Goal: Task Accomplishment & Management: Complete application form

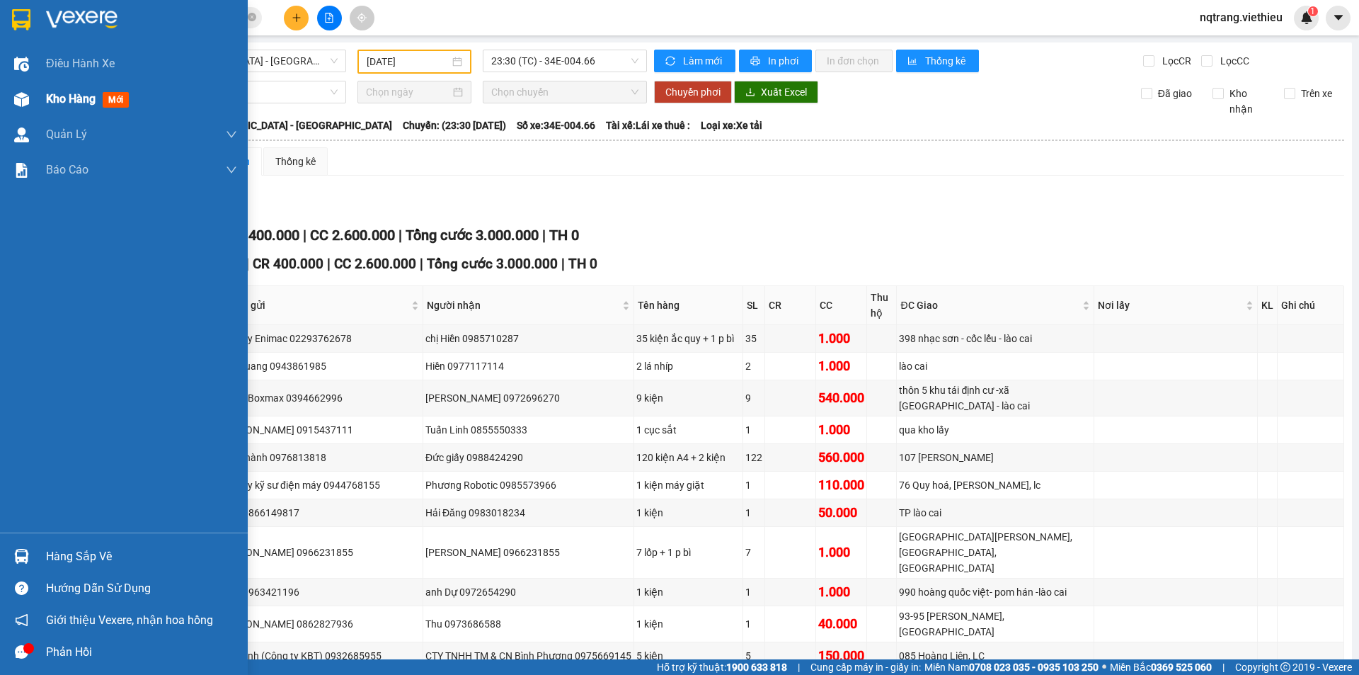
click at [57, 98] on span "Kho hàng" at bounding box center [71, 98] width 50 height 13
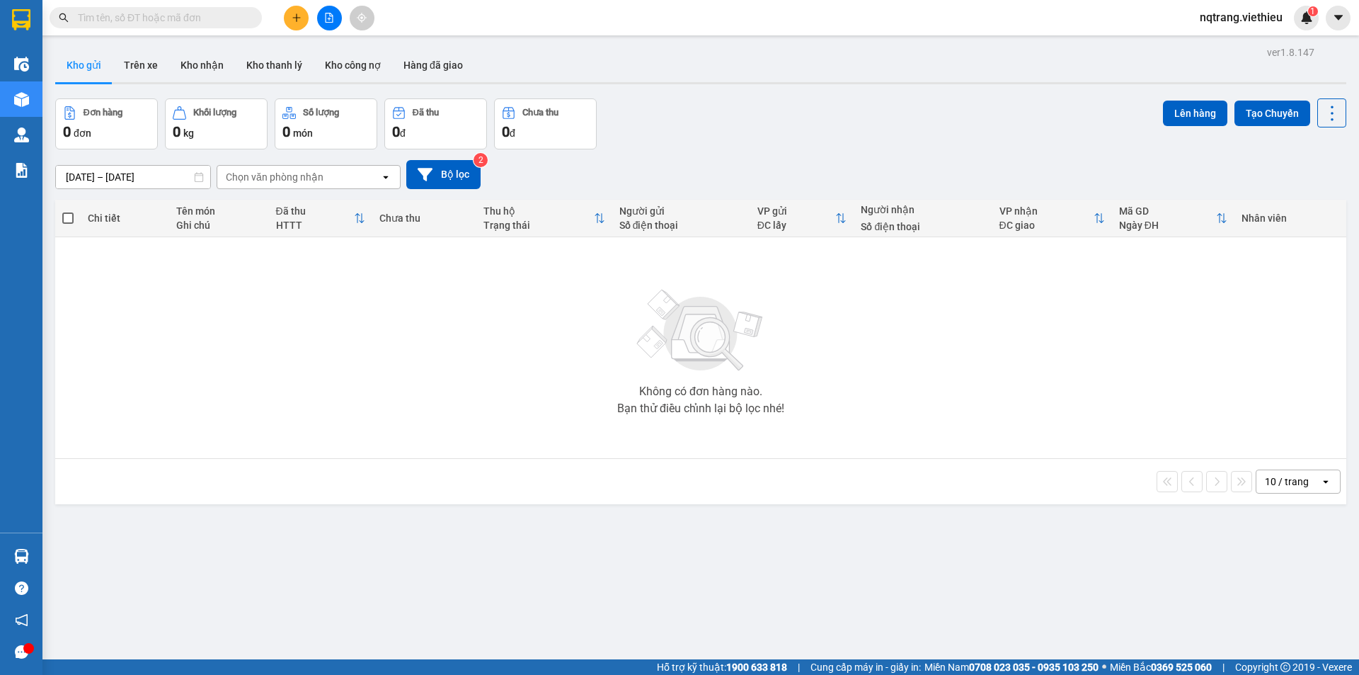
click at [205, 18] on input "text" at bounding box center [161, 18] width 167 height 16
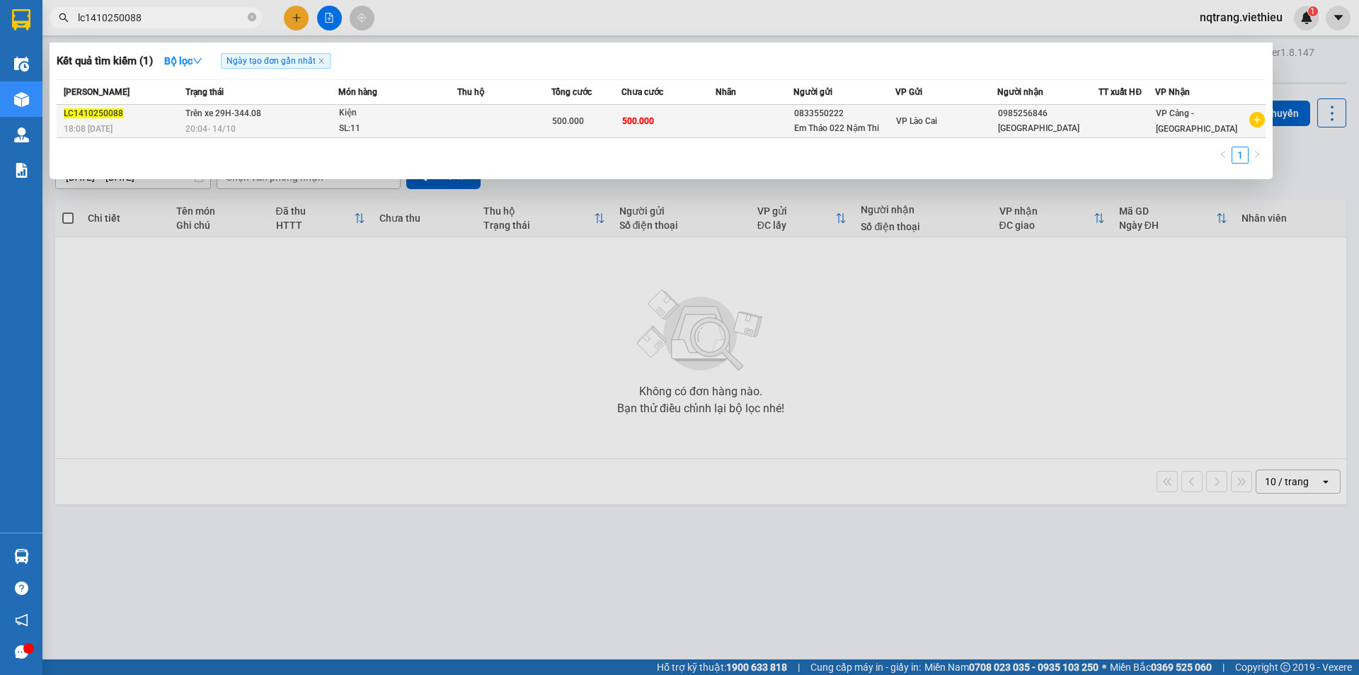
type input "lc1410250088"
click at [770, 117] on td at bounding box center [755, 121] width 79 height 33
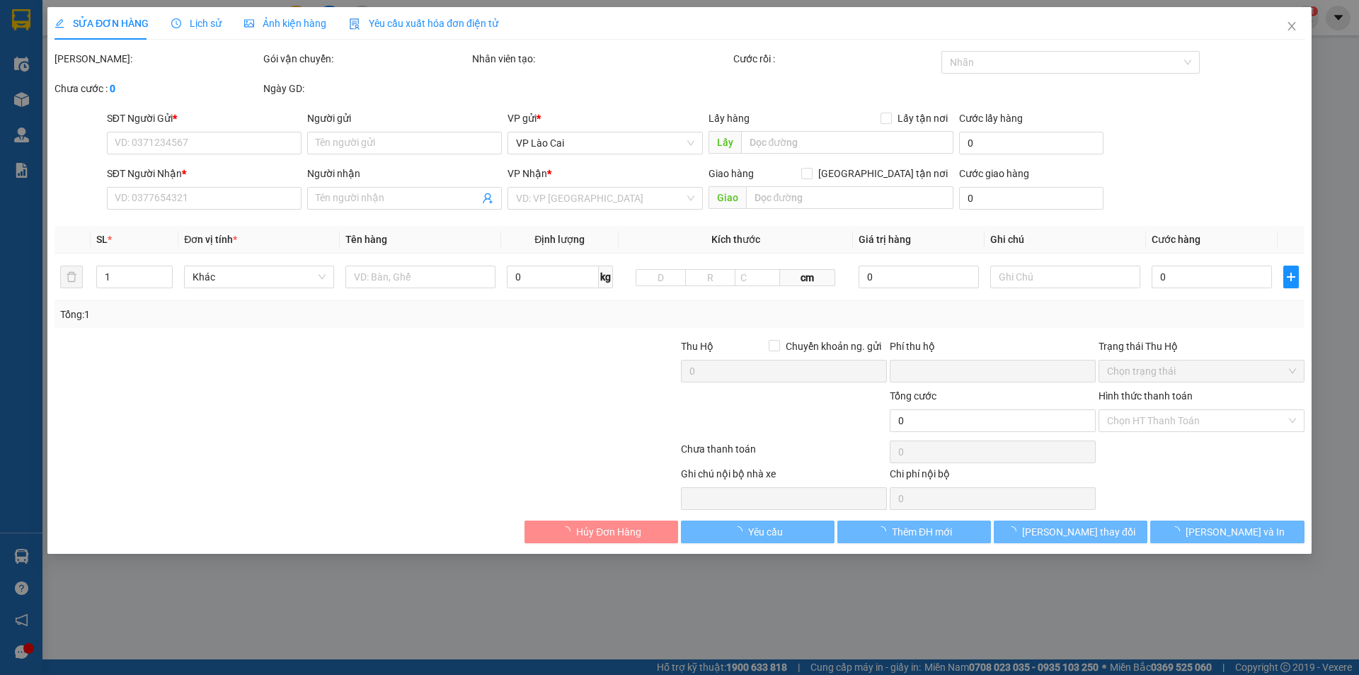
type input "0833550222"
type input "Em Thảo 022 Nậm Thi"
type input "0985256846"
type input "Nhật Hà Nội"
type input "0"
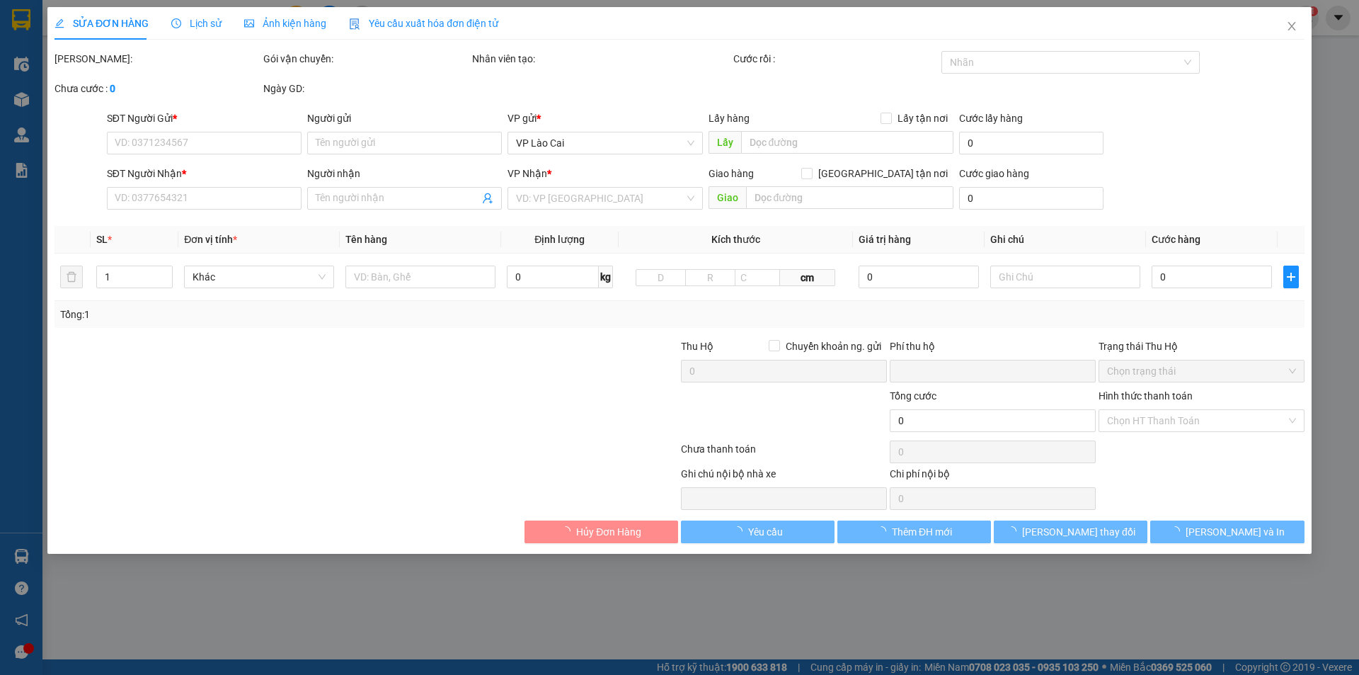
type input "500.000"
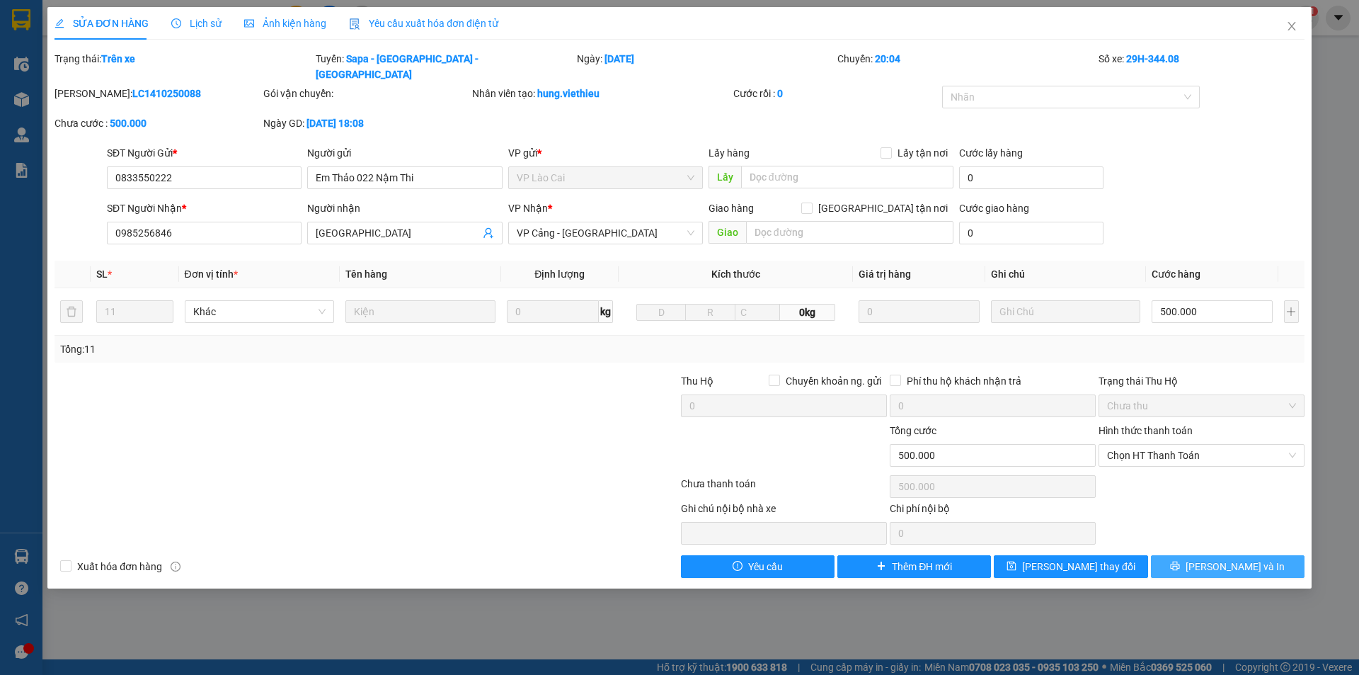
click at [1218, 559] on span "Lưu và In" at bounding box center [1235, 567] width 99 height 16
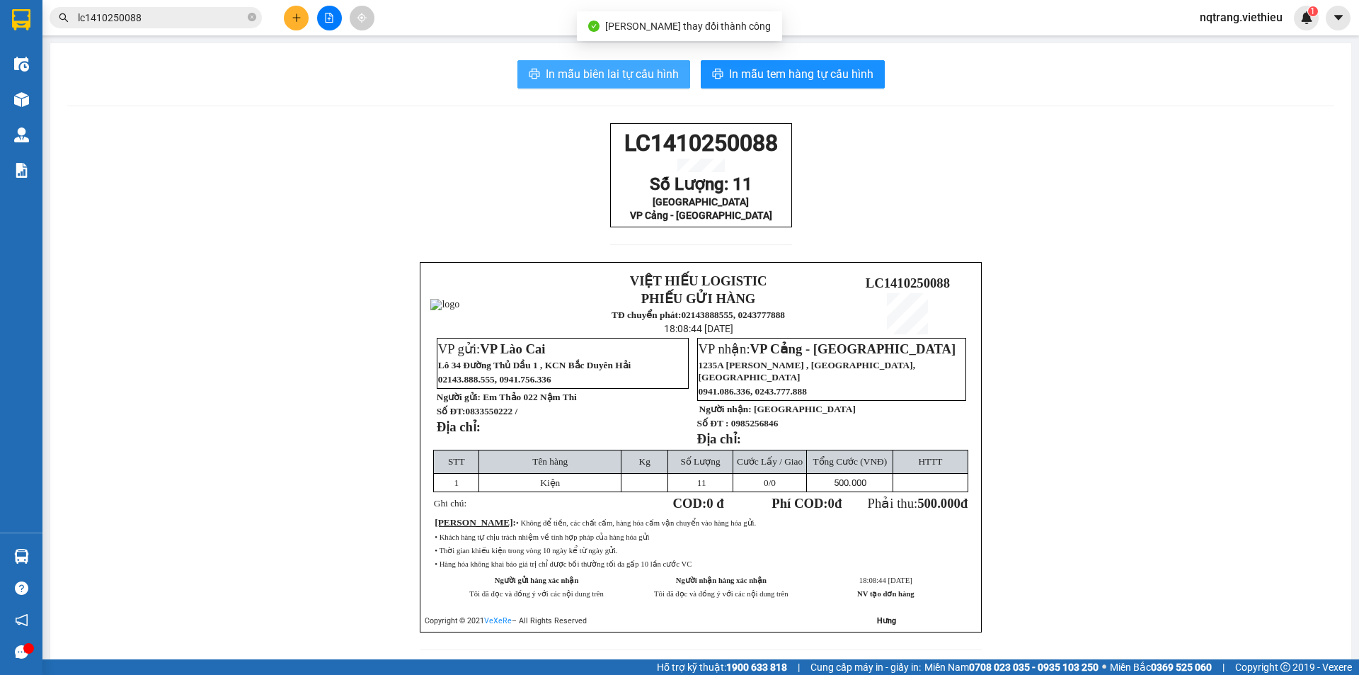
click at [640, 79] on span "In mẫu biên lai tự cấu hình" at bounding box center [612, 74] width 133 height 18
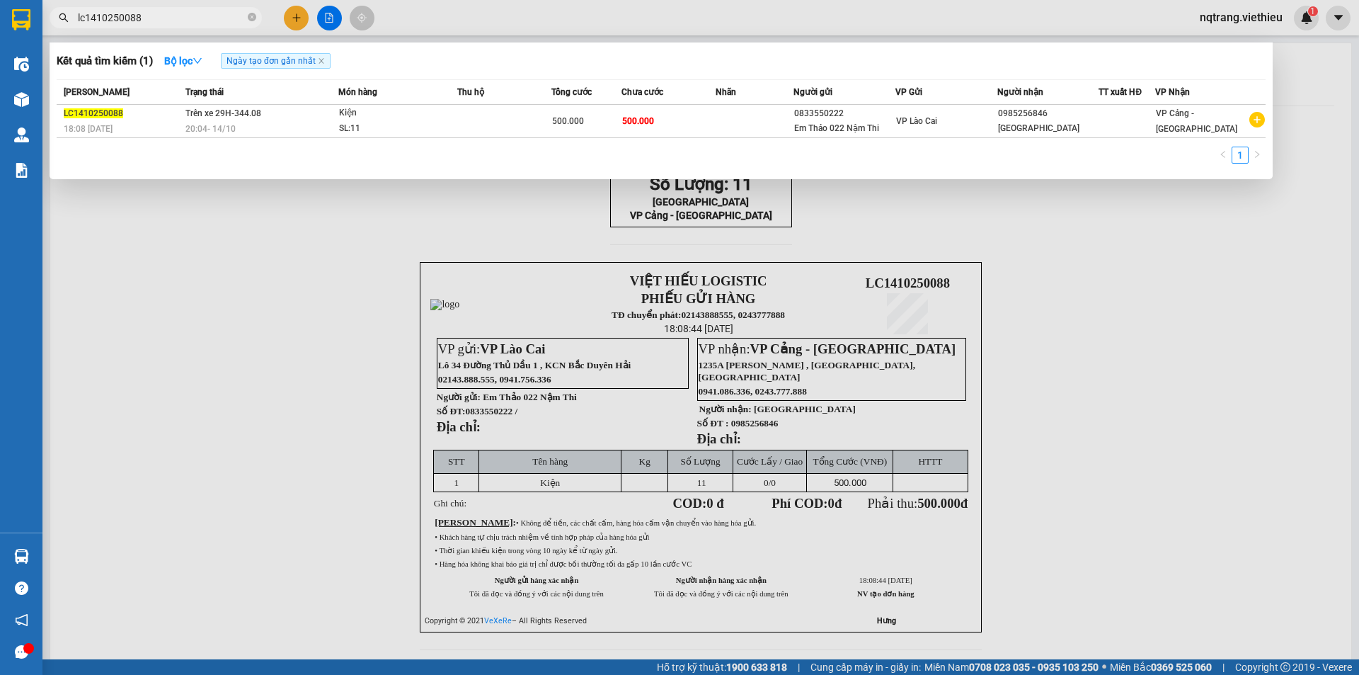
drag, startPoint x: 152, startPoint y: 14, endPoint x: 44, endPoint y: 13, distance: 108.3
click at [44, 13] on div "lc1410250088" at bounding box center [138, 17] width 276 height 21
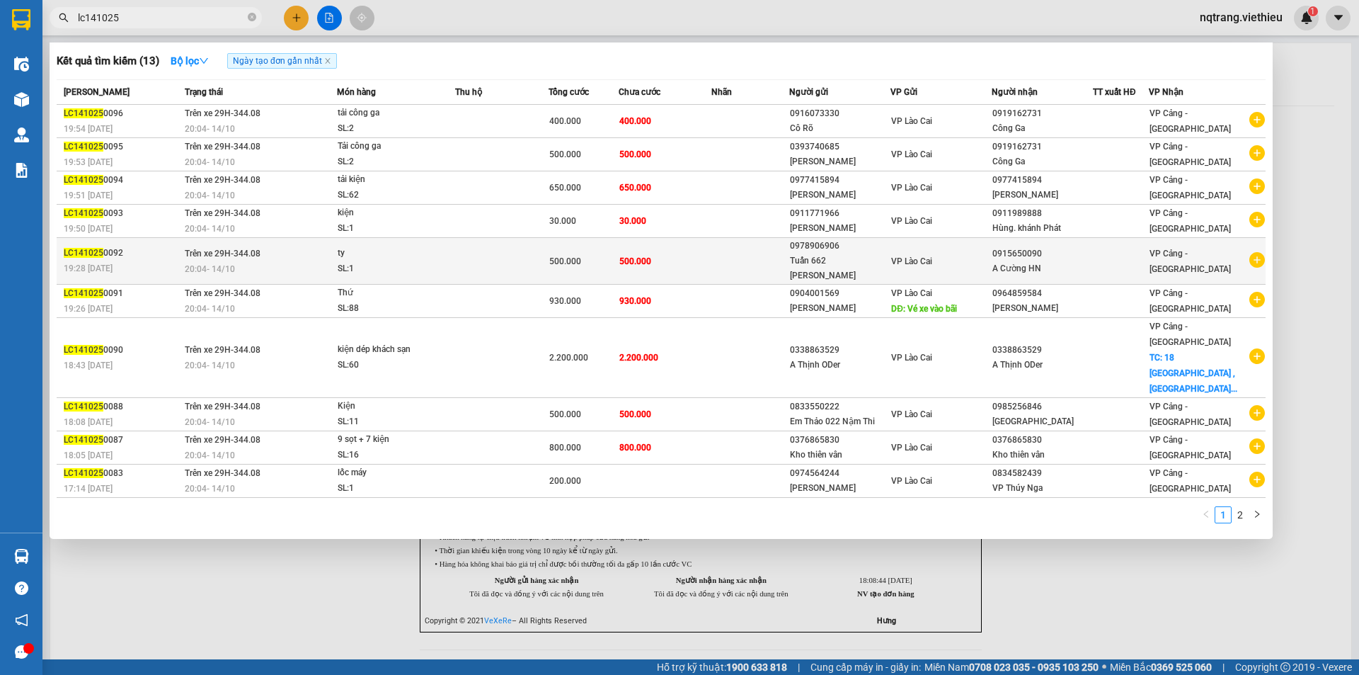
type input "lc141025"
click at [479, 248] on td at bounding box center [501, 261] width 93 height 47
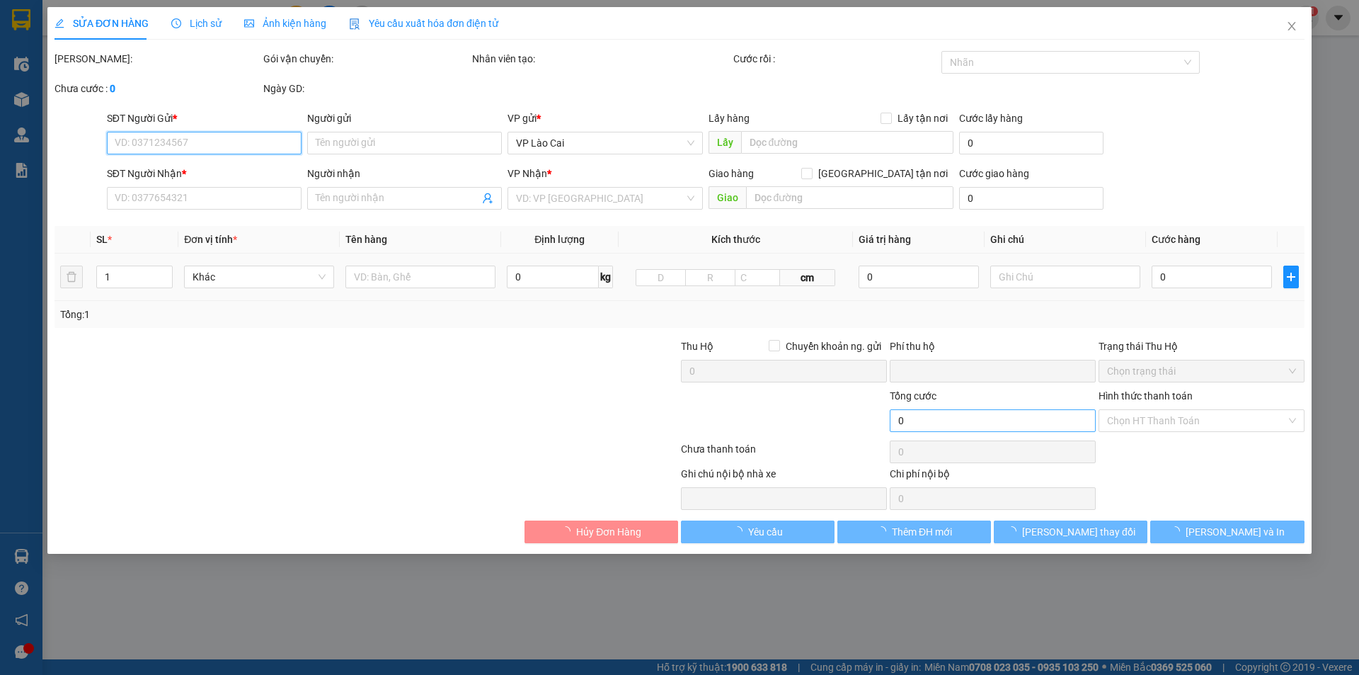
type input "0978906906"
type input "Tuấn 662 Lê Thanh"
type input "0915650090"
type input "A Cường HN"
type input "0"
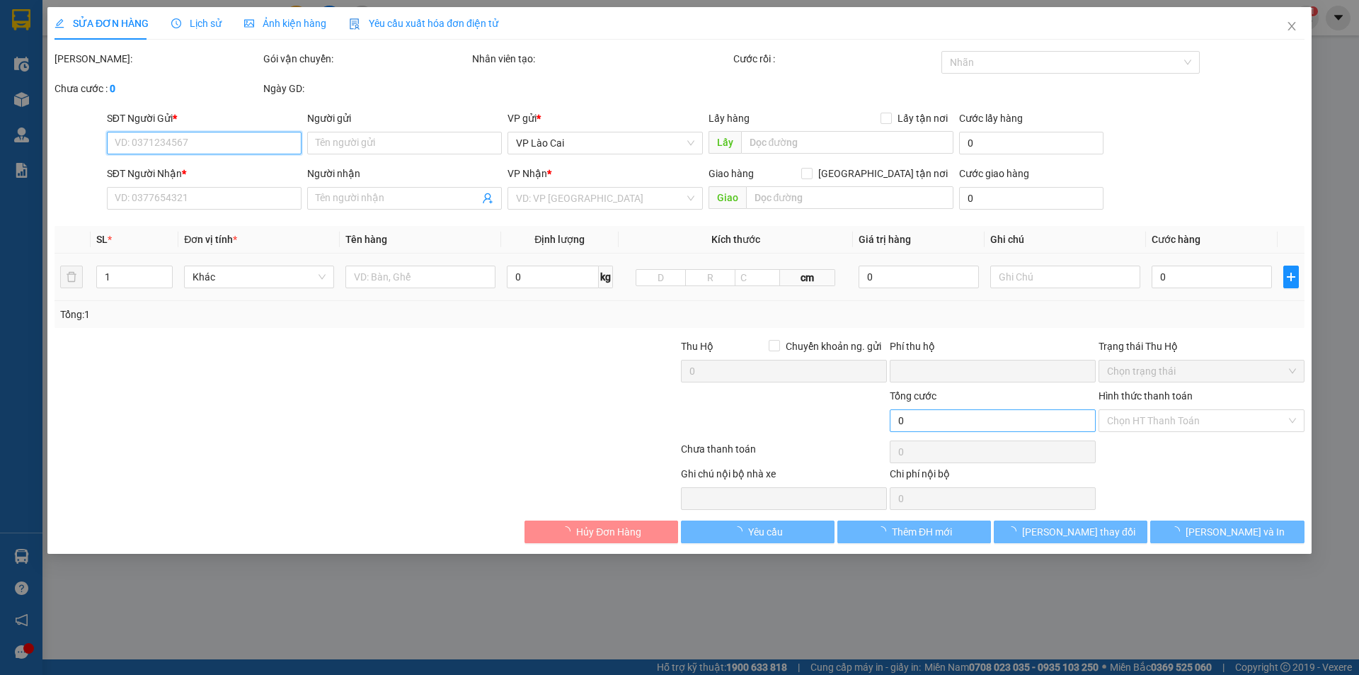
type input "500.000"
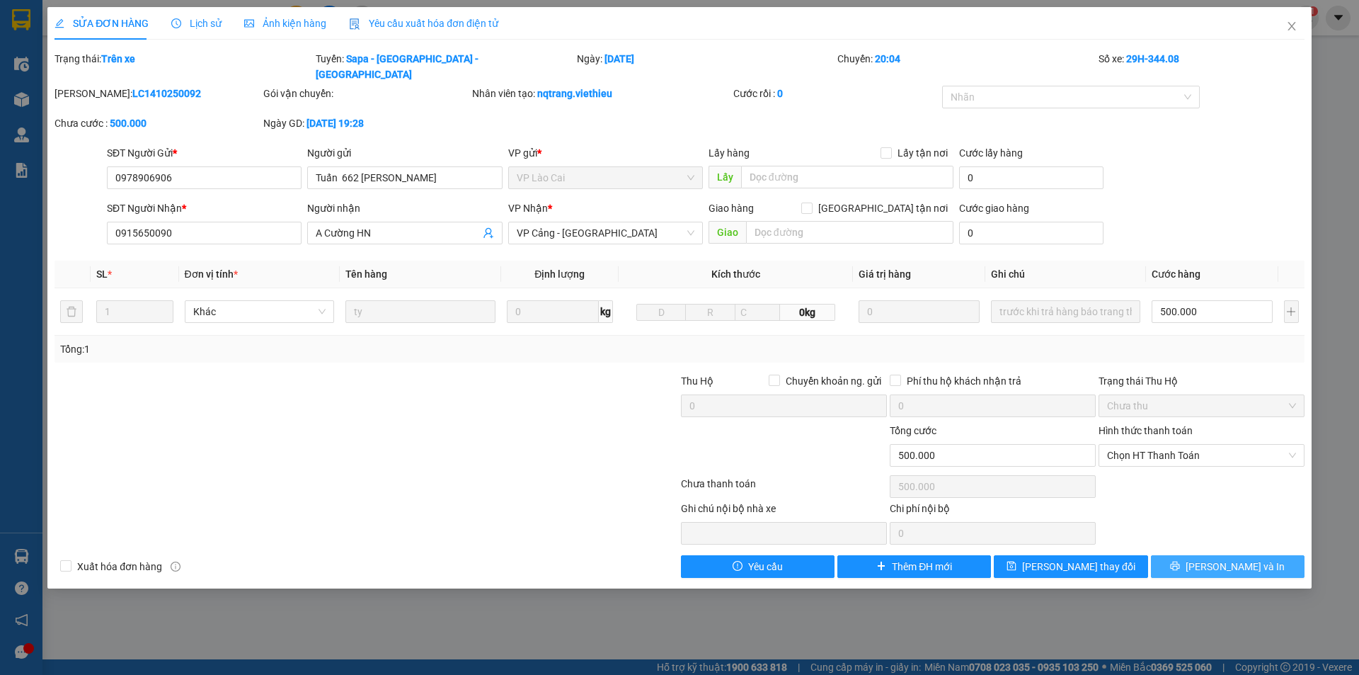
click at [1219, 559] on span "Lưu và In" at bounding box center [1235, 567] width 99 height 16
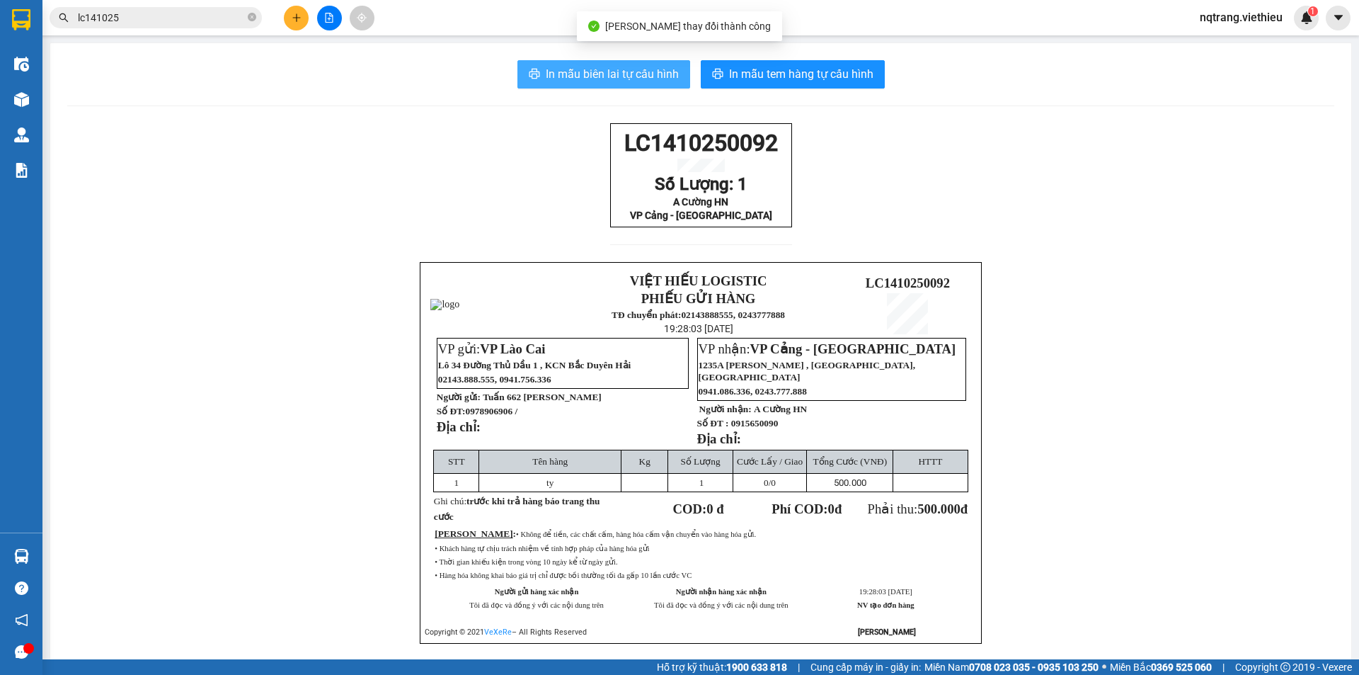
click at [601, 70] on span "In mẫu biên lai tự cấu hình" at bounding box center [612, 74] width 133 height 18
